Goal: Task Accomplishment & Management: Manage account settings

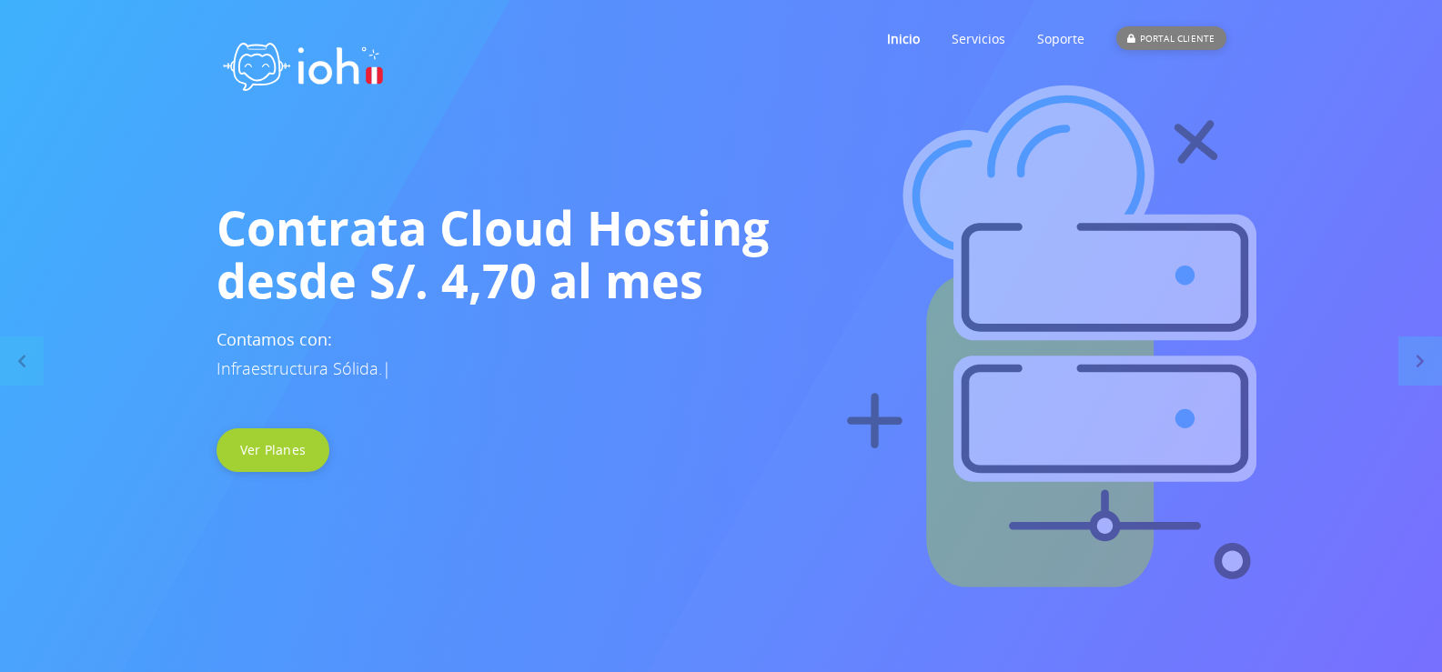
click at [1175, 33] on div "PORTAL CLIENTE" at bounding box center [1170, 38] width 109 height 24
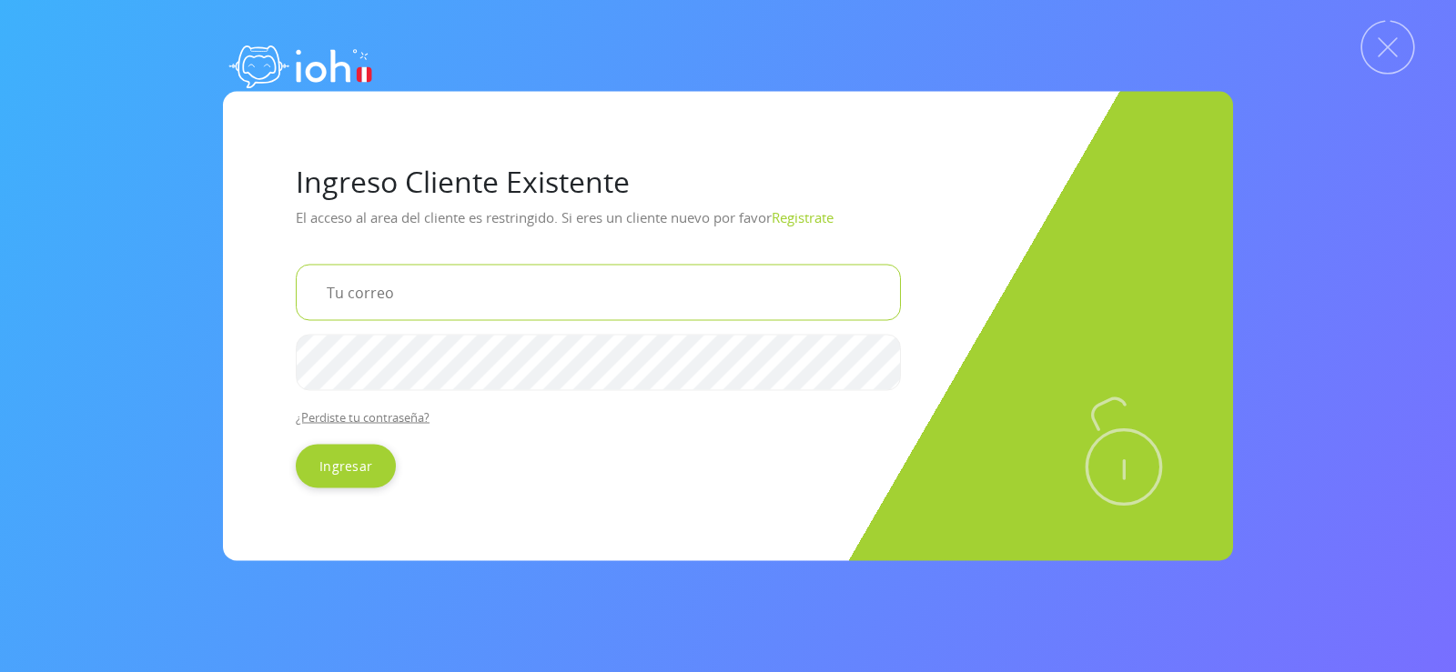
click at [484, 297] on input "email" at bounding box center [598, 292] width 605 height 56
type input "[EMAIL_ADDRESS][DOMAIN_NAME]"
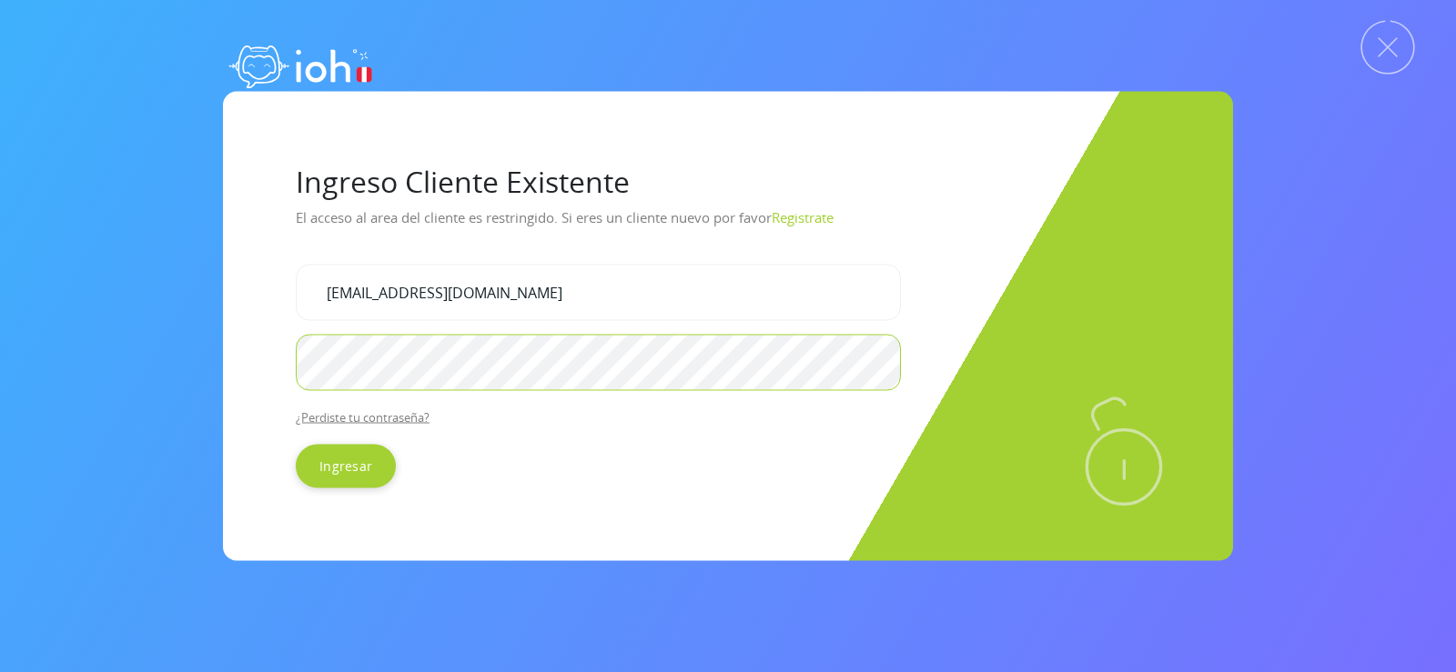
click at [296, 444] on input "Ingresar" at bounding box center [346, 466] width 100 height 44
